Goal: Transaction & Acquisition: Purchase product/service

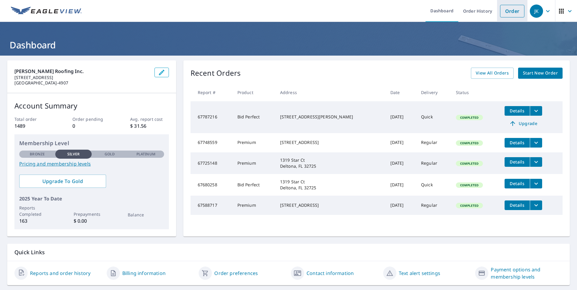
click at [506, 8] on link "Order" at bounding box center [512, 11] width 24 height 13
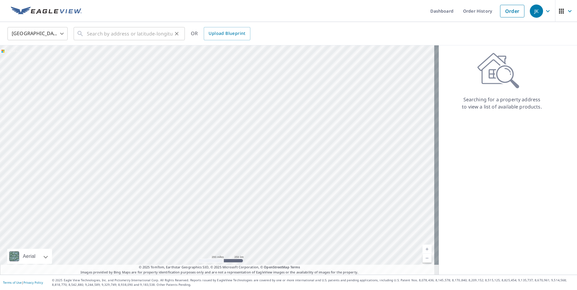
click at [178, 31] on icon "Clear" at bounding box center [177, 34] width 6 height 6
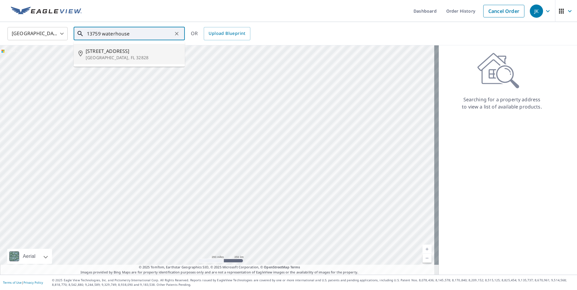
click at [138, 53] on span "[STREET_ADDRESS]" at bounding box center [133, 50] width 94 height 7
type input "[STREET_ADDRESS]"
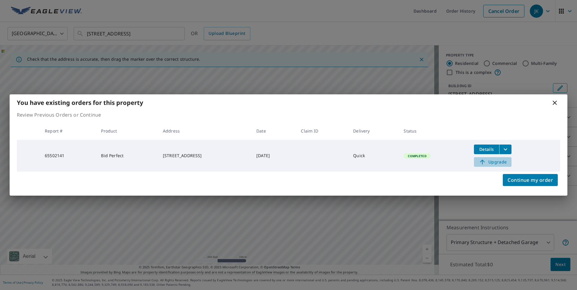
click at [498, 163] on span "Upgrade" at bounding box center [492, 161] width 30 height 7
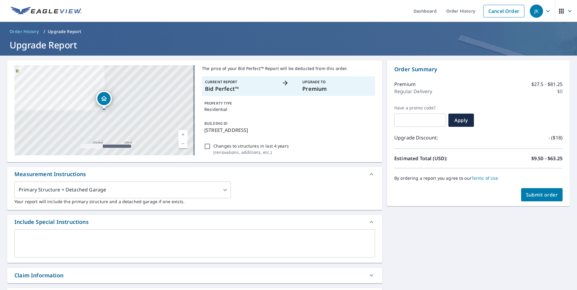
click at [541, 196] on span "Submit order" at bounding box center [542, 194] width 32 height 7
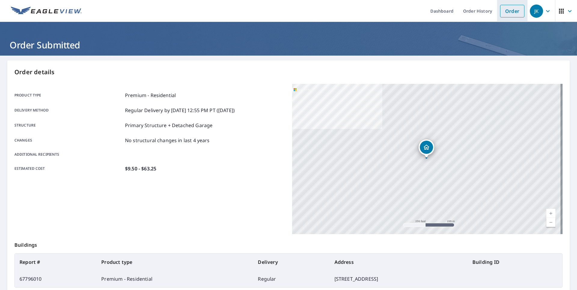
click at [513, 12] on link "Order" at bounding box center [512, 11] width 24 height 13
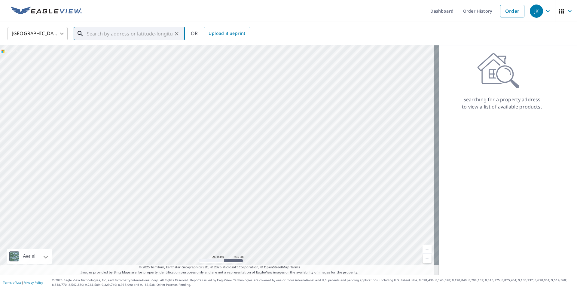
click at [152, 35] on input "text" at bounding box center [130, 33] width 86 height 17
click at [114, 49] on span "[STREET_ADDRESS]" at bounding box center [133, 50] width 94 height 7
type input "[STREET_ADDRESS]"
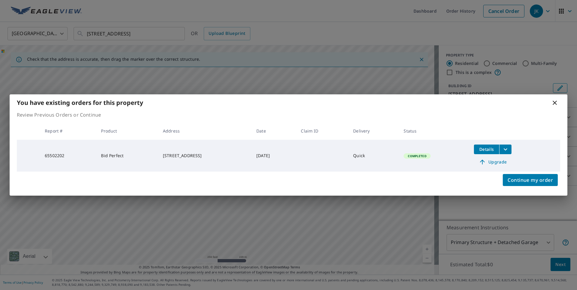
click at [502, 162] on span "Upgrade" at bounding box center [492, 161] width 30 height 7
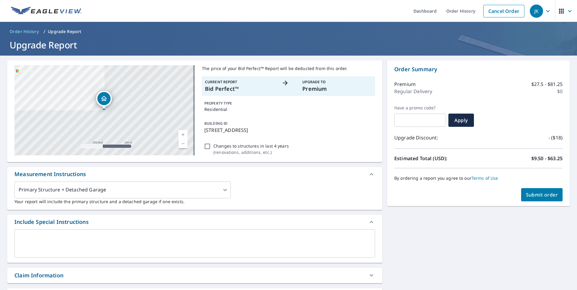
click at [537, 191] on span "Submit order" at bounding box center [542, 194] width 32 height 7
